Goal: Task Accomplishment & Management: Complete application form

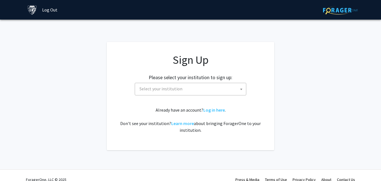
click at [169, 87] on span "Select your institution" at bounding box center [161, 89] width 43 height 6
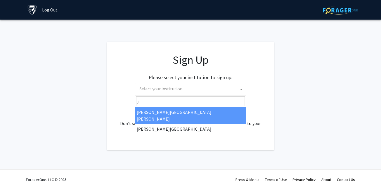
type input "j"
select select "1"
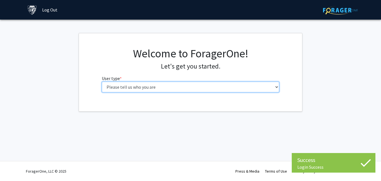
click at [186, 90] on select "Please tell us who you are Undergraduate Student Master's Student Doctoral Cand…" at bounding box center [191, 86] width 178 height 11
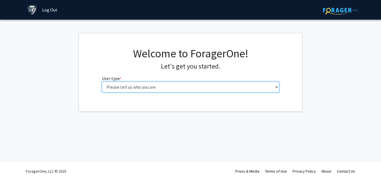
select select "1: undergrad"
click at [102, 81] on select "Please tell us who you are Undergraduate Student Master's Student Doctoral Cand…" at bounding box center [191, 86] width 178 height 11
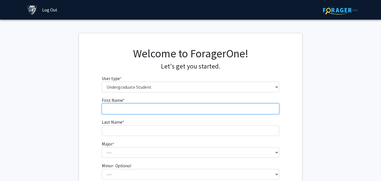
click at [174, 111] on input "First Name * required" at bounding box center [191, 108] width 178 height 11
type input "[PERSON_NAME]"
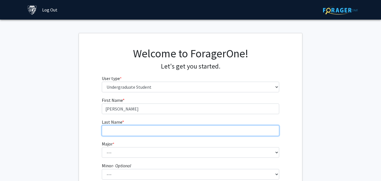
type input "[PERSON_NAME]"
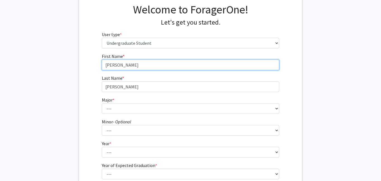
scroll to position [47, 0]
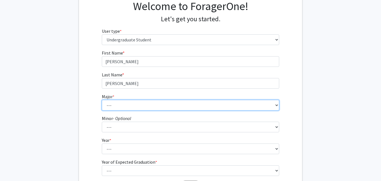
click at [128, 103] on select "--- Africana Studies Anthropology Applied Mathematics & Statistics Archaeology …" at bounding box center [191, 105] width 178 height 11
click at [102, 100] on select "--- Africana Studies Anthropology Applied Mathematics & Statistics Archaeology …" at bounding box center [191, 105] width 178 height 11
click at [122, 104] on select "--- Africana Studies Anthropology Applied Mathematics & Statistics Archaeology …" at bounding box center [191, 105] width 178 height 11
select select "15: 30"
click at [102, 100] on select "--- Africana Studies Anthropology Applied Mathematics & Statistics Archaeology …" at bounding box center [191, 105] width 178 height 11
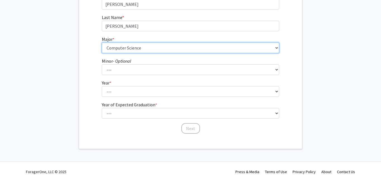
scroll to position [105, 0]
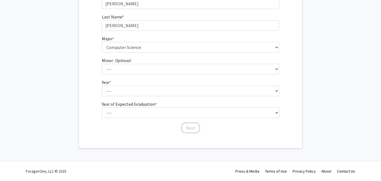
click at [120, 84] on fg-select "Year * required --- First-year Sophomore Junior Senior Postbaccalaureate Certif…" at bounding box center [191, 87] width 178 height 17
click at [120, 85] on fg-select "Year * required --- First-year Sophomore Junior Senior Postbaccalaureate Certif…" at bounding box center [191, 87] width 178 height 17
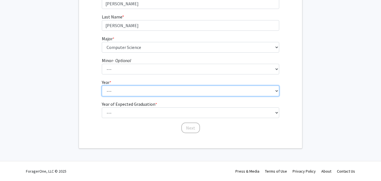
click at [120, 88] on select "--- First-year Sophomore Junior Senior Postbaccalaureate Certificate" at bounding box center [191, 90] width 178 height 11
select select "1: first-year"
click at [102, 85] on select "--- First-year Sophomore Junior Senior Postbaccalaureate Certificate" at bounding box center [191, 90] width 178 height 11
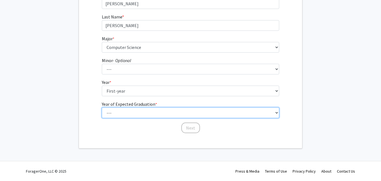
click at [121, 114] on select "--- 2025 2026 2027 2028 2029 2030 2031 2032 2033 2034" at bounding box center [191, 112] width 178 height 11
select select "5: 2029"
click at [102, 107] on select "--- 2025 2026 2027 2028 2029 2030 2031 2032 2033 2034" at bounding box center [191, 112] width 178 height 11
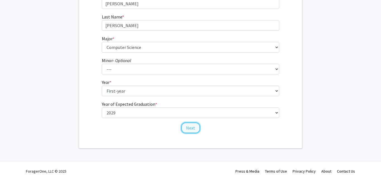
click at [188, 125] on button "Next" at bounding box center [190, 127] width 19 height 11
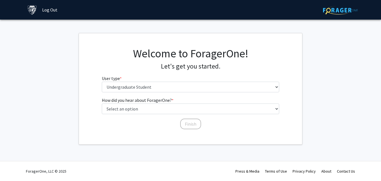
scroll to position [0, 0]
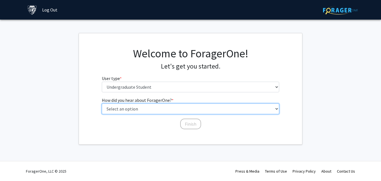
click at [165, 111] on select "Select an option Peer/student recommendation Faculty/staff recommendation Unive…" at bounding box center [191, 108] width 178 height 11
select select "3: university_website"
click at [102, 103] on select "Select an option Peer/student recommendation Faculty/staff recommendation Unive…" at bounding box center [191, 108] width 178 height 11
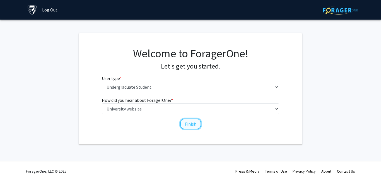
click at [191, 125] on button "Finish" at bounding box center [190, 123] width 21 height 11
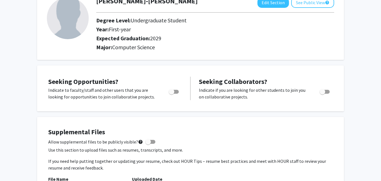
scroll to position [36, 0]
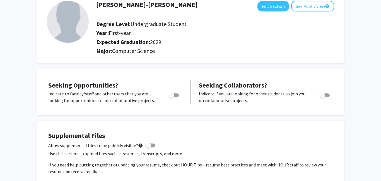
click at [174, 94] on span "Toggle" at bounding box center [172, 95] width 6 height 6
click at [172, 97] on input "Are you actively seeking opportunities?" at bounding box center [171, 97] width 0 height 0
checkbox input "true"
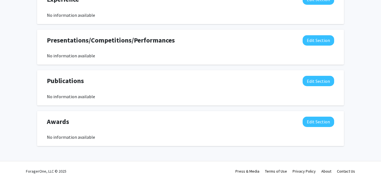
scroll to position [0, 0]
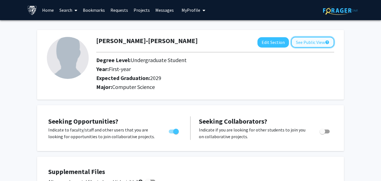
click at [291, 44] on button "See Public View help" at bounding box center [312, 42] width 43 height 11
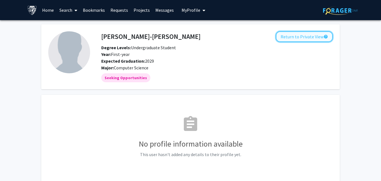
click at [294, 40] on button "Return to Private View help" at bounding box center [304, 36] width 57 height 11
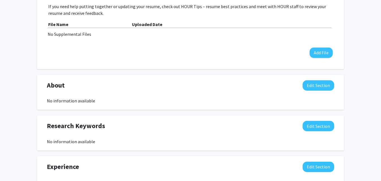
scroll to position [191, 0]
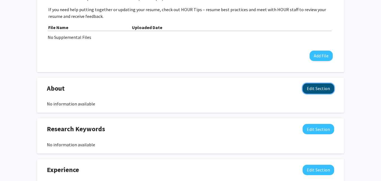
click at [312, 88] on button "Edit Section" at bounding box center [319, 88] width 32 height 10
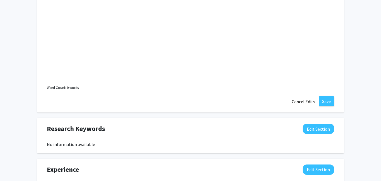
scroll to position [313, 0]
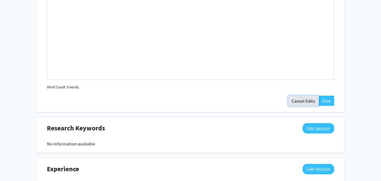
click at [308, 100] on button "Cancel Edits" at bounding box center [303, 100] width 31 height 11
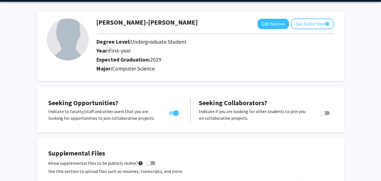
scroll to position [0, 0]
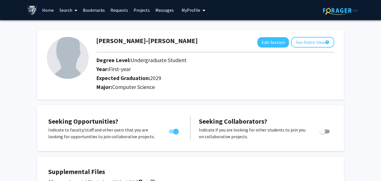
click at [78, 9] on link "Search" at bounding box center [68, 10] width 23 height 20
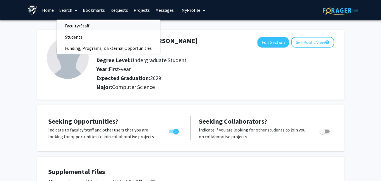
click at [80, 23] on span "Faculty/Staff" at bounding box center [77, 25] width 41 height 11
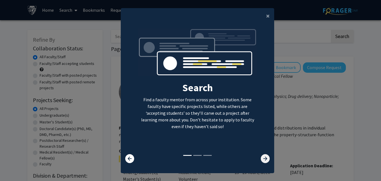
click at [262, 160] on icon at bounding box center [265, 158] width 9 height 9
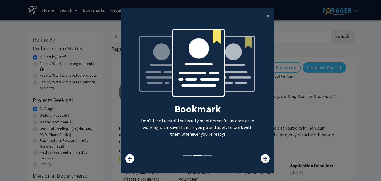
click at [262, 160] on icon at bounding box center [265, 158] width 9 height 9
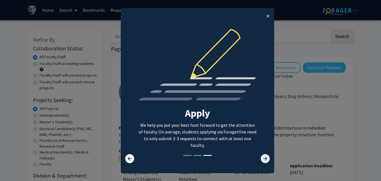
click at [262, 160] on icon at bounding box center [265, 158] width 9 height 9
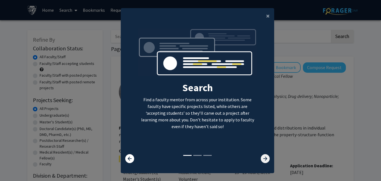
click at [262, 160] on icon at bounding box center [265, 158] width 9 height 9
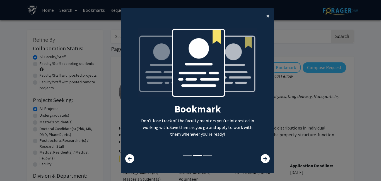
click at [268, 20] on button "×" at bounding box center [268, 16] width 13 height 16
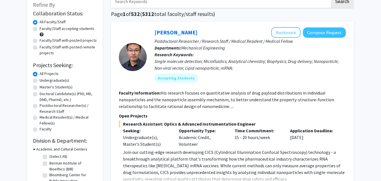
scroll to position [35, 0]
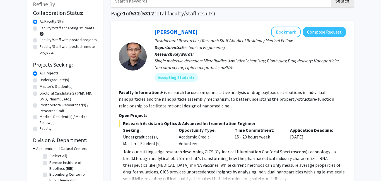
click at [64, 82] on label "Undergraduate(s)" at bounding box center [55, 80] width 30 height 6
click at [43, 80] on input "Undergraduate(s)" at bounding box center [42, 79] width 4 height 4
radio input "true"
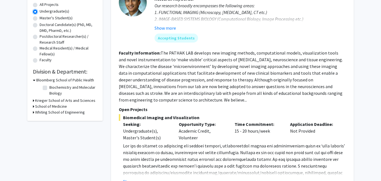
scroll to position [104, 0]
click at [33, 111] on icon at bounding box center [33, 112] width 1 height 6
click at [38, 104] on h3 "School of Medicine" at bounding box center [51, 106] width 32 height 6
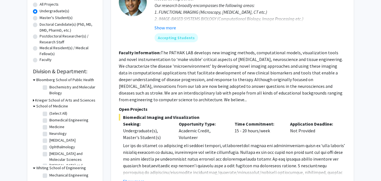
scroll to position [28, 0]
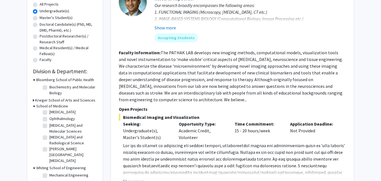
click at [52, 102] on h3 "Krieger School of Arts and Sciences" at bounding box center [65, 100] width 60 height 6
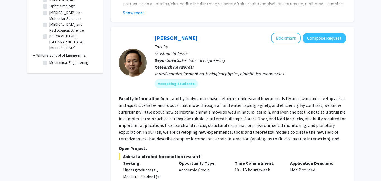
scroll to position [0, 0]
